Goal: Information Seeking & Learning: Learn about a topic

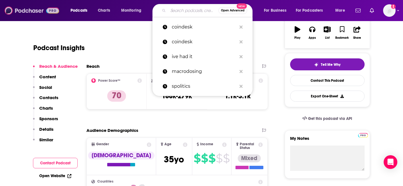
click at [35, 12] on img at bounding box center [32, 10] width 55 height 11
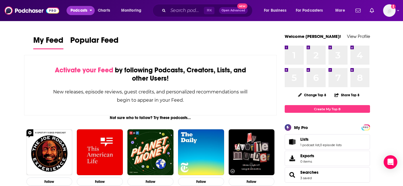
click at [79, 13] on span "Podcasts" at bounding box center [78, 11] width 17 height 8
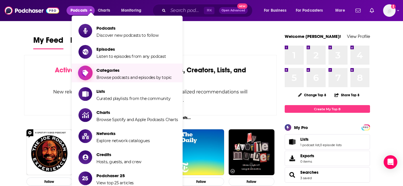
click at [107, 72] on span "Categories" at bounding box center [133, 69] width 75 height 5
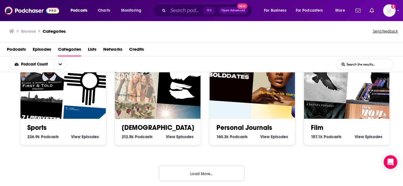
scroll to position [1, 0]
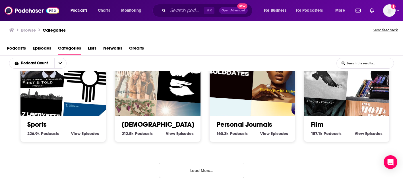
click at [47, 123] on h2 "Sports" at bounding box center [63, 124] width 72 height 9
click at [40, 122] on link "Sports" at bounding box center [36, 124] width 19 height 9
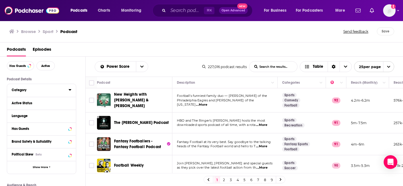
scroll to position [22, 0]
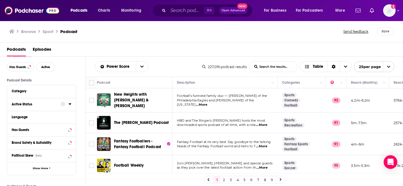
click at [30, 106] on div "Active Status" at bounding box center [34, 104] width 45 height 4
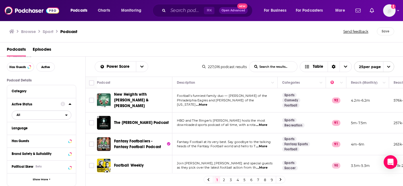
click at [63, 113] on span "All" at bounding box center [38, 114] width 53 height 7
click at [48, 134] on span "28k" at bounding box center [57, 133] width 27 height 3
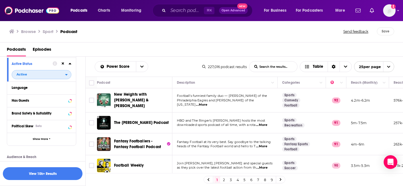
scroll to position [63, 0]
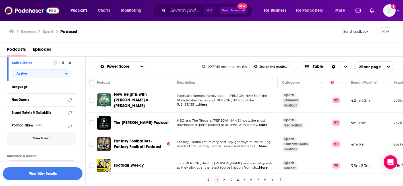
click at [51, 139] on button "Show More" at bounding box center [41, 138] width 69 height 13
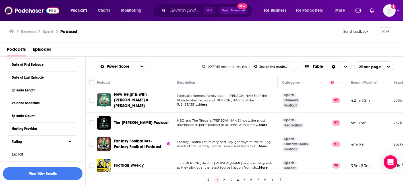
click at [49, 140] on div "Rating" at bounding box center [38, 141] width 53 height 4
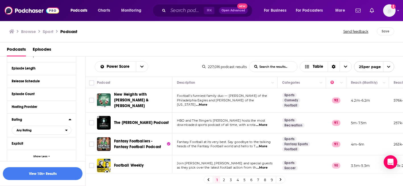
scroll to position [188, 0]
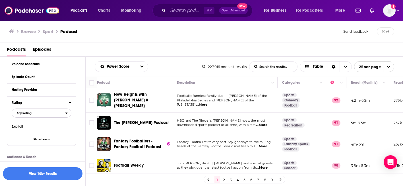
click at [50, 115] on span "Any Rating" at bounding box center [38, 112] width 53 height 7
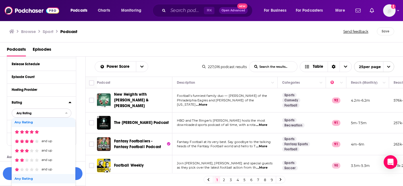
click at [50, 115] on span "Any Rating" at bounding box center [38, 112] width 53 height 7
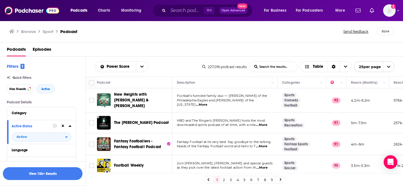
scroll to position [5, 0]
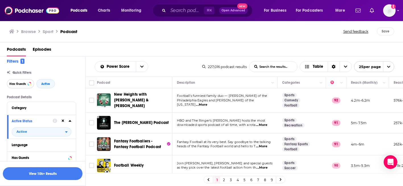
click at [24, 82] on span "Has Guests" at bounding box center [17, 83] width 16 height 3
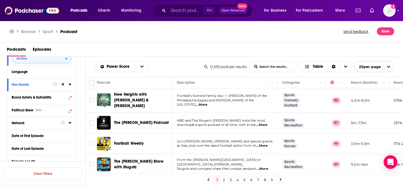
scroll to position [81, 0]
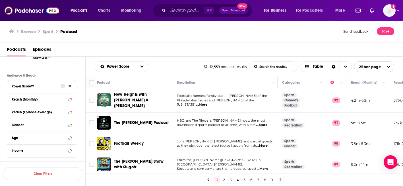
click at [49, 86] on div "Power Score™" at bounding box center [34, 86] width 45 height 4
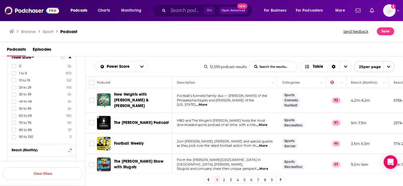
scroll to position [298, 0]
click at [12, 100] on icon at bounding box center [13, 100] width 3 height 3
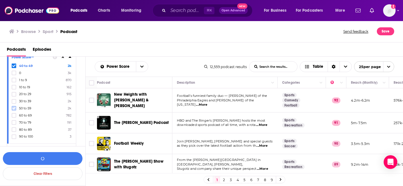
click at [12, 107] on icon at bounding box center [13, 107] width 3 height 3
click at [13, 115] on icon at bounding box center [13, 114] width 3 height 3
click at [14, 120] on icon at bounding box center [13, 121] width 3 height 3
click at [14, 128] on icon at bounding box center [13, 129] width 3 height 3
click at [14, 136] on icon at bounding box center [13, 136] width 3 height 3
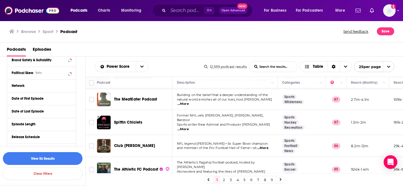
scroll to position [171, 0]
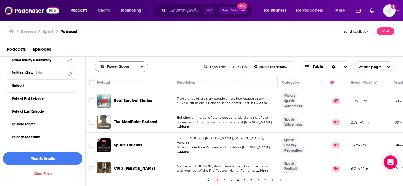
click at [140, 69] on button "open menu" at bounding box center [142, 66] width 12 height 10
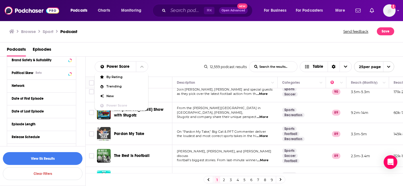
scroll to position [0, 0]
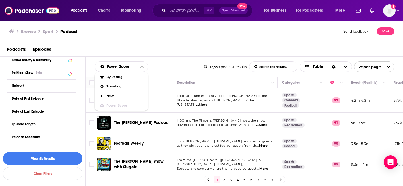
click at [138, 42] on div "Podcasts Episodes" at bounding box center [201, 49] width 403 height 14
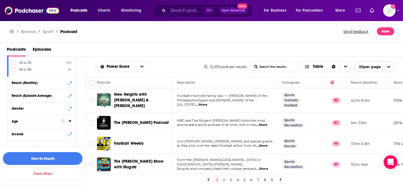
scroll to position [374, 0]
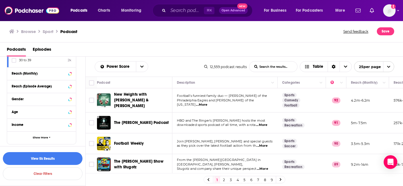
click at [44, 91] on div "Reach (Episode Average)" at bounding box center [41, 86] width 69 height 13
click at [45, 88] on div "Reach (Episode Average)" at bounding box center [34, 86] width 45 height 4
click at [32, 74] on div "Reach (Monthly)" at bounding box center [34, 73] width 45 height 4
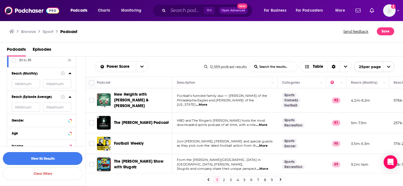
click at [49, 159] on button "View 5k Results" at bounding box center [43, 158] width 80 height 13
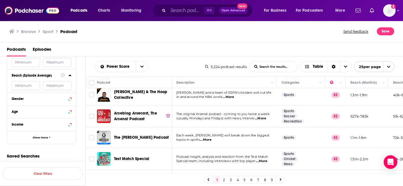
scroll to position [453, 1]
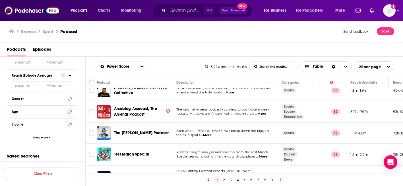
click at [344, 68] on span "Choose View" at bounding box center [345, 66] width 12 height 10
click at [338, 47] on div "Podcasts Episodes" at bounding box center [203, 51] width 392 height 12
click at [386, 69] on span "open menu" at bounding box center [388, 66] width 11 height 10
click at [367, 95] on button "100 per page" at bounding box center [373, 95] width 39 height 9
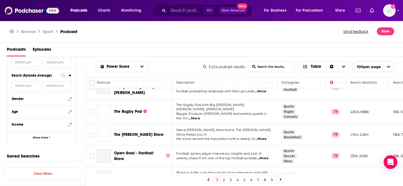
scroll to position [1117, 1]
